Goal: Information Seeking & Learning: Find contact information

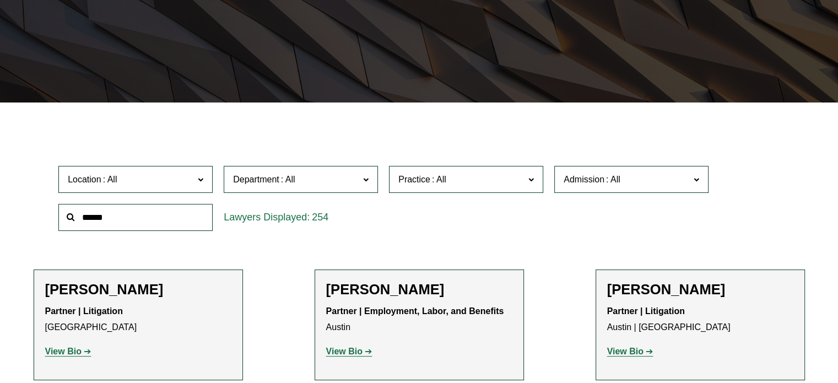
scroll to position [216, 0]
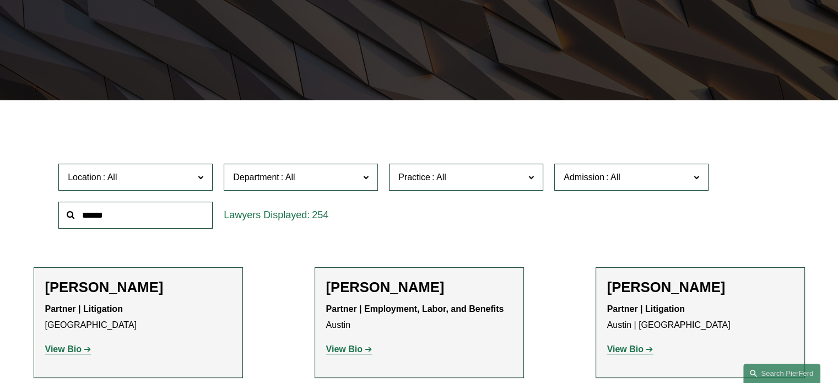
click at [371, 182] on label "Department" at bounding box center [301, 177] width 154 height 27
click at [503, 180] on span "Practice" at bounding box center [461, 177] width 126 height 15
click at [570, 210] on div "Location All [GEOGRAPHIC_DATA] [GEOGRAPHIC_DATA] [GEOGRAPHIC_DATA] [GEOGRAPHIC_…" at bounding box center [419, 195] width 732 height 75
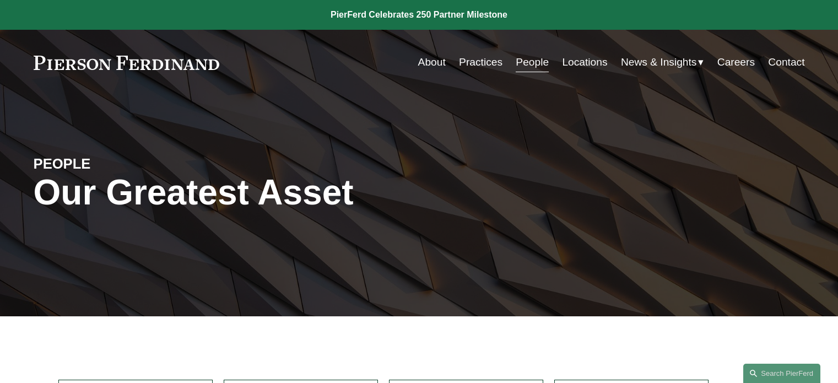
scroll to position [216, 0]
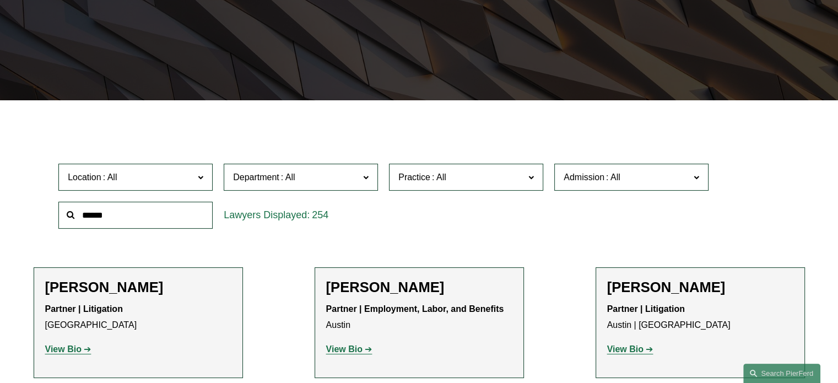
click at [525, 181] on label "Practice" at bounding box center [466, 177] width 154 height 27
click at [370, 185] on label "Department" at bounding box center [301, 177] width 154 height 27
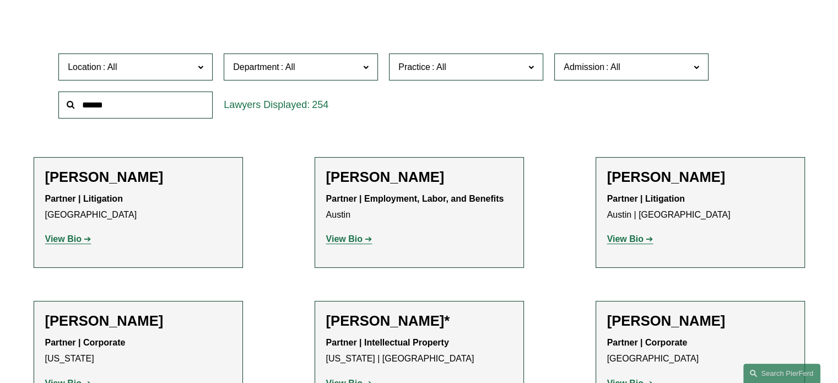
click at [0, 0] on link "Litigation" at bounding box center [0, 0] width 0 height 0
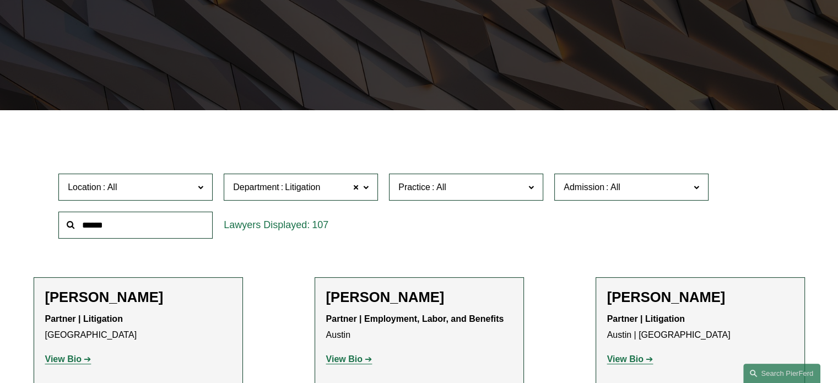
scroll to position [204, 0]
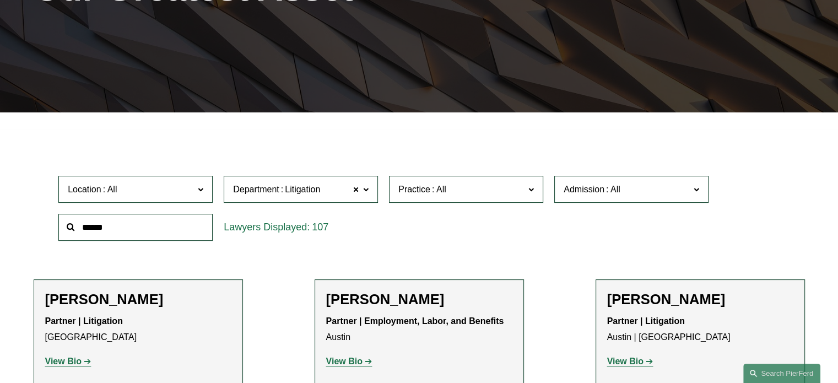
click at [627, 193] on span "Admission" at bounding box center [627, 189] width 126 height 15
click at [0, 0] on link "[US_STATE]" at bounding box center [0, 0] width 0 height 0
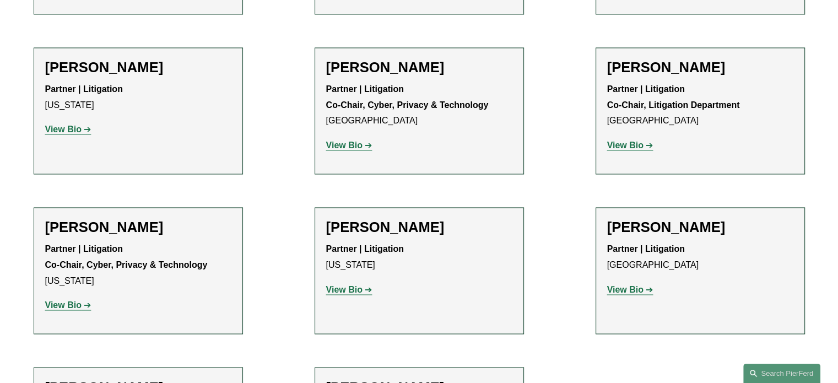
scroll to position [1785, 0]
